Goal: Task Accomplishment & Management: Use online tool/utility

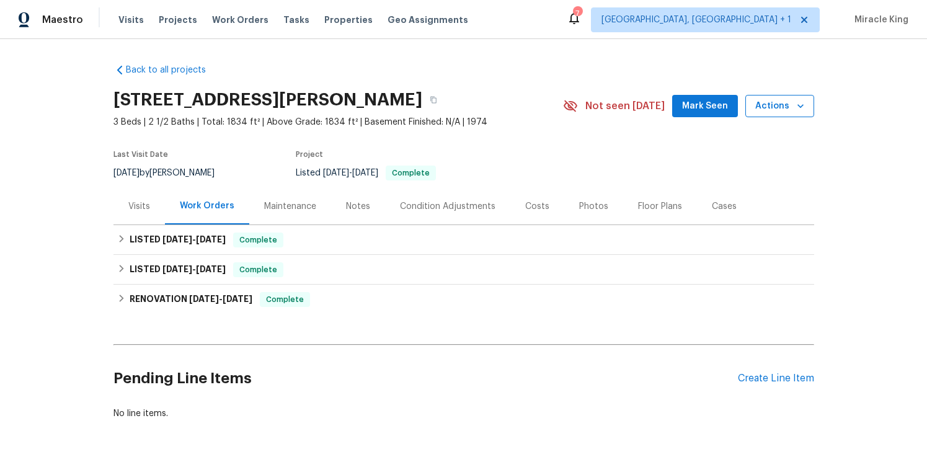
click at [785, 107] on span "Actions" at bounding box center [779, 106] width 49 height 15
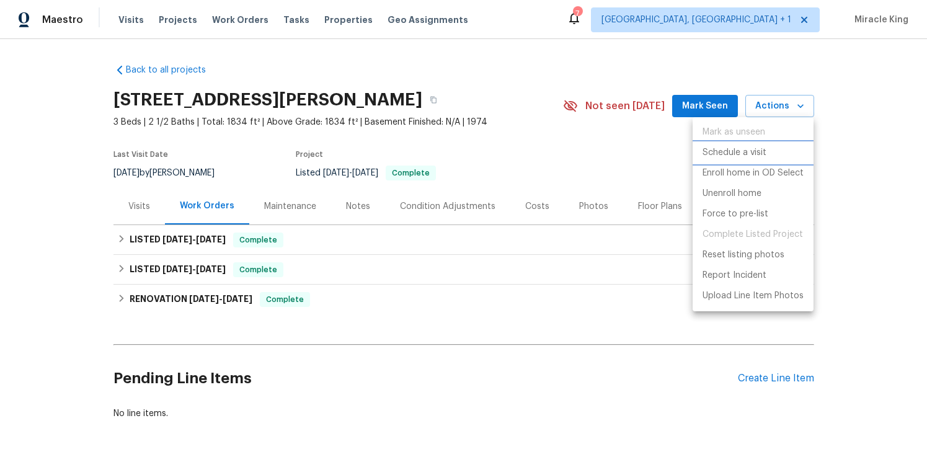
click at [746, 152] on p "Schedule a visit" at bounding box center [734, 152] width 64 height 13
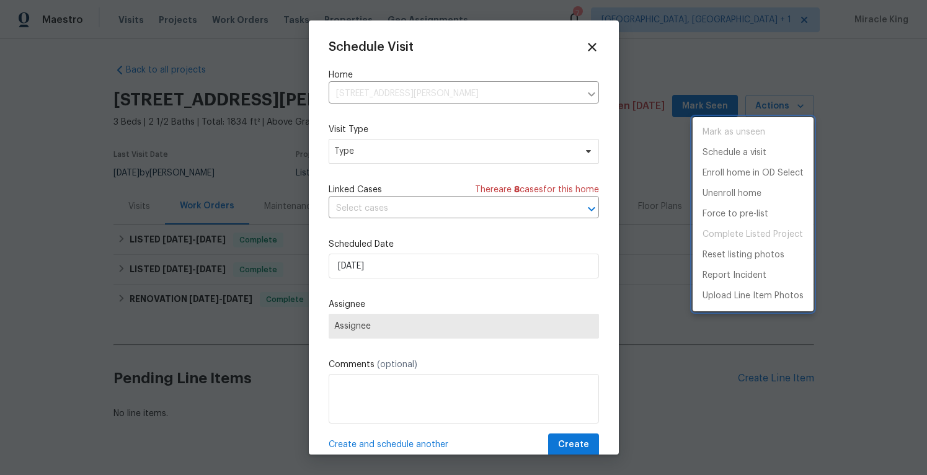
click at [453, 143] on div at bounding box center [463, 237] width 927 height 475
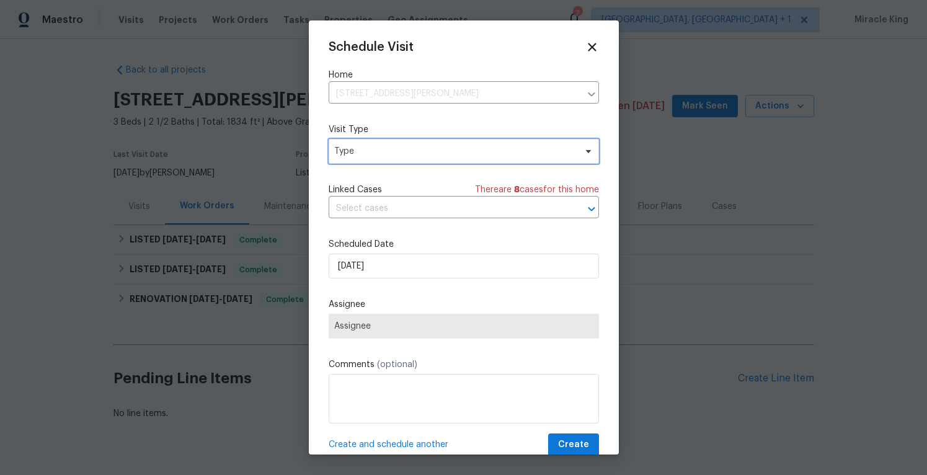
click at [449, 146] on span "Type" at bounding box center [454, 151] width 241 height 12
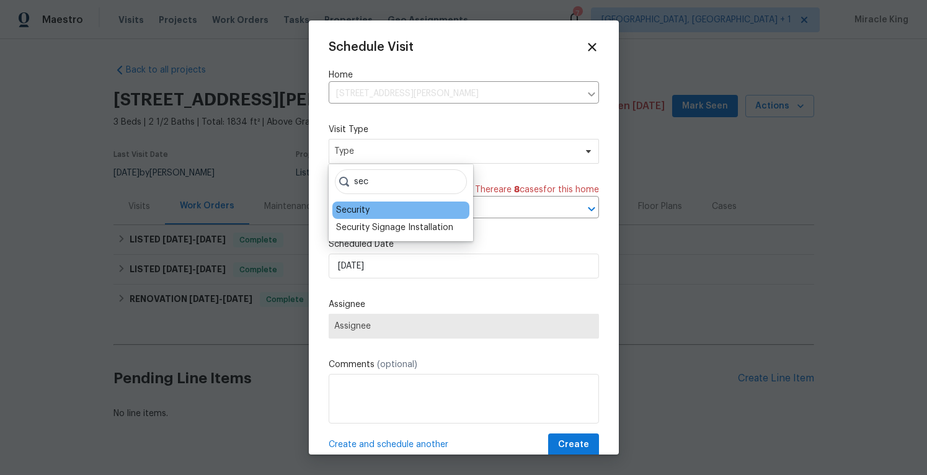
type input "sec"
click at [415, 211] on div "Security" at bounding box center [400, 209] width 137 height 17
click at [392, 213] on div "Security" at bounding box center [400, 209] width 137 height 17
click at [377, 210] on div "Security" at bounding box center [400, 209] width 137 height 17
click at [354, 208] on div "Security" at bounding box center [352, 210] width 33 height 12
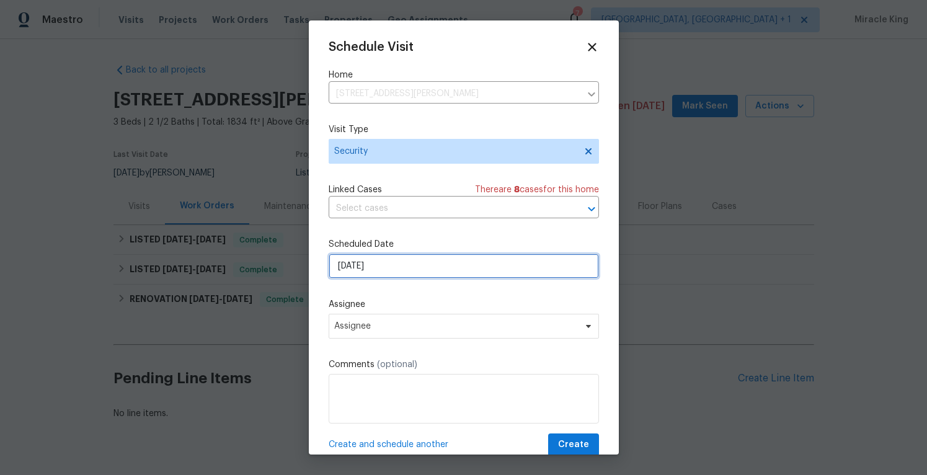
click at [389, 271] on input "[DATE]" at bounding box center [463, 265] width 270 height 25
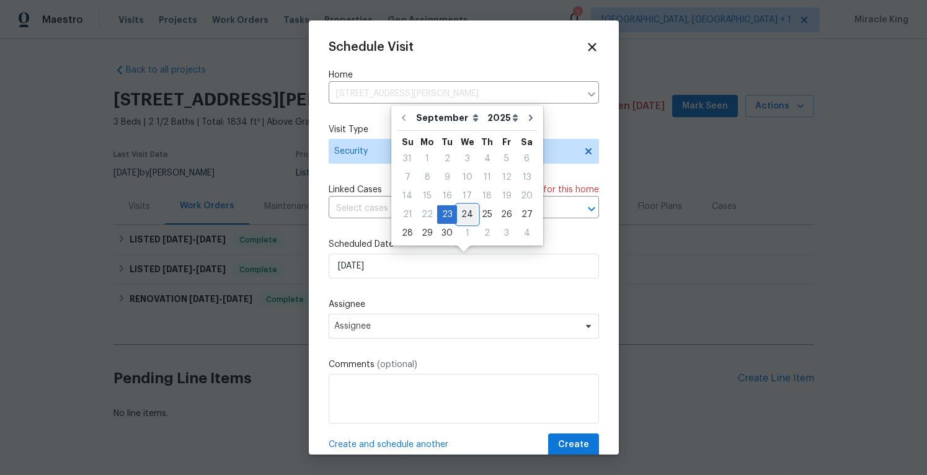
click at [461, 216] on div "24" at bounding box center [467, 214] width 20 height 17
type input "[DATE]"
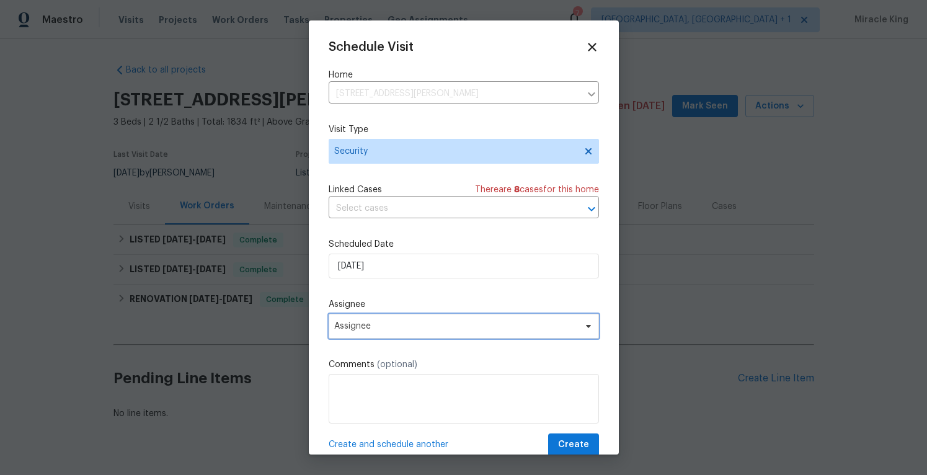
click at [397, 323] on span "Assignee" at bounding box center [455, 326] width 243 height 10
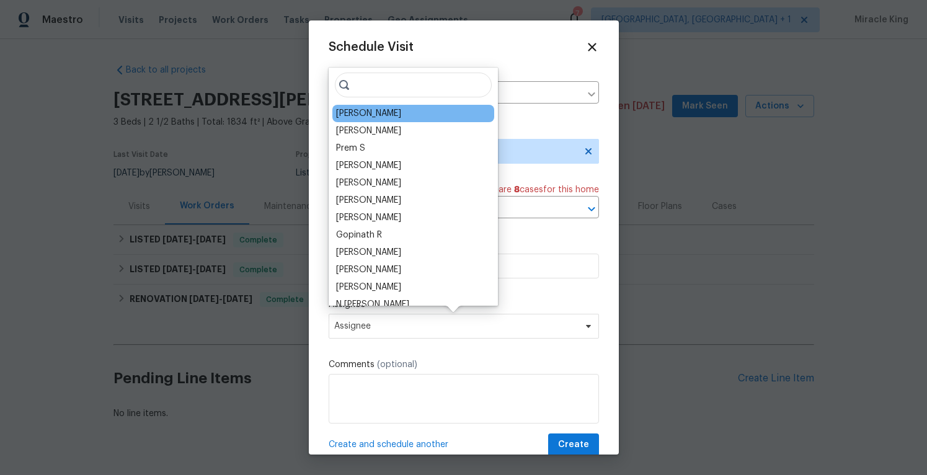
click at [400, 115] on div "[PERSON_NAME]" at bounding box center [413, 113] width 162 height 17
click at [384, 110] on div "[PERSON_NAME]" at bounding box center [368, 113] width 65 height 12
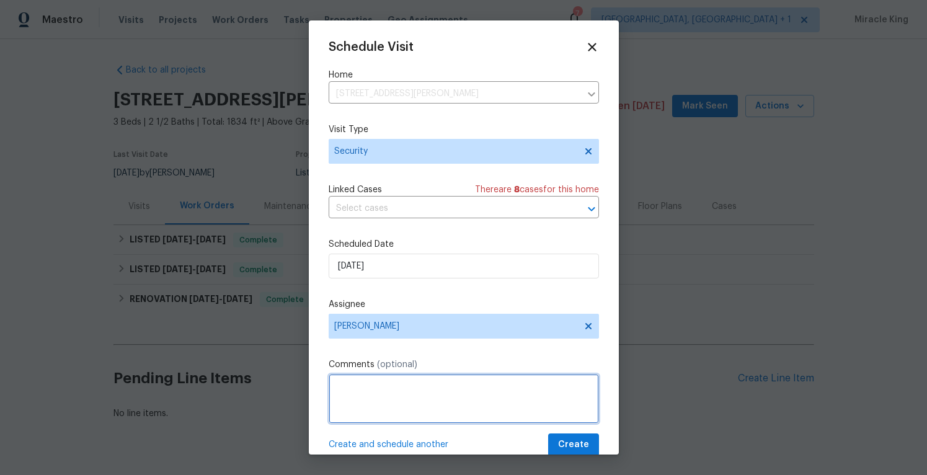
click at [418, 383] on textarea at bounding box center [463, 399] width 270 height 50
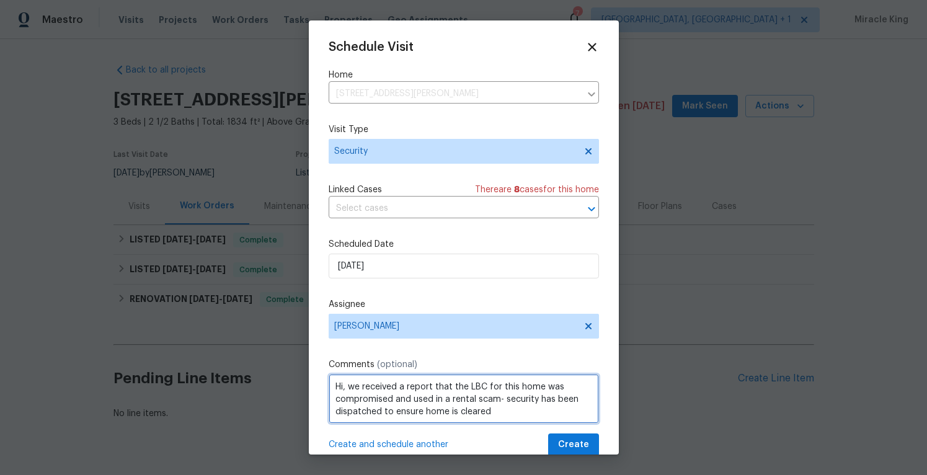
click at [497, 399] on textarea "Hi, we received a report that the LBC for this home was compromised and used in…" at bounding box center [463, 399] width 270 height 50
type textarea "Hi, we received a report that the LBC for this home was compromised and used in…"
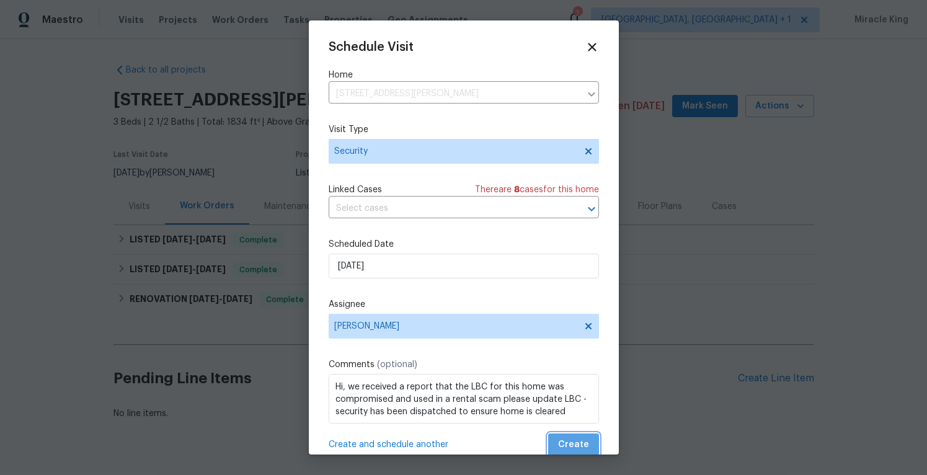
click at [581, 443] on span "Create" at bounding box center [573, 444] width 31 height 15
